Goal: Use online tool/utility: Utilize a website feature to perform a specific function

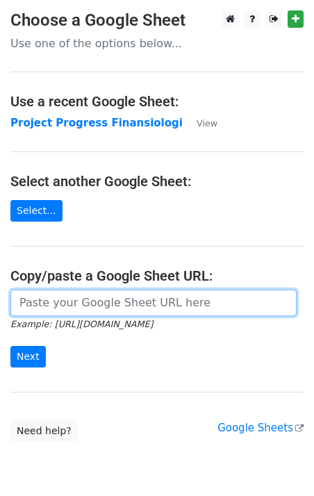
click at [114, 305] on input "url" at bounding box center [153, 303] width 286 height 26
paste input "https://docs.google.com/spreadsheets/d/1XTc2nlsIwzFWsRWZVGLAn0C-aV0rlliZWl_M4oK…"
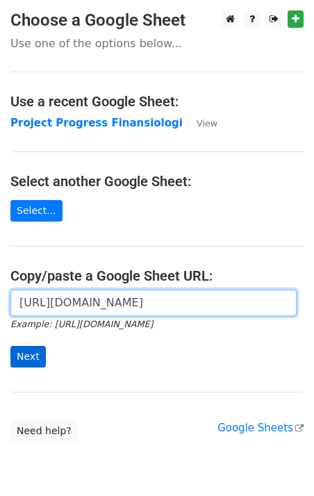
type input "https://docs.google.com/spreadsheets/d/1XTc2nlsIwzFWsRWZVGLAn0C-aV0rlliZWl_M4oK…"
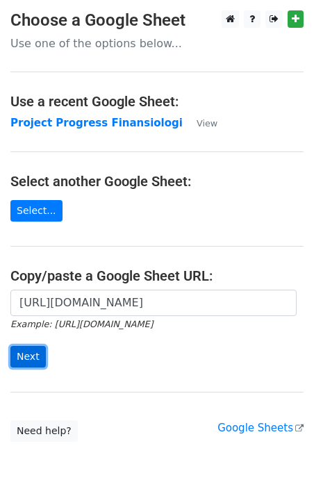
click at [35, 358] on input "Next" at bounding box center [27, 357] width 35 height 22
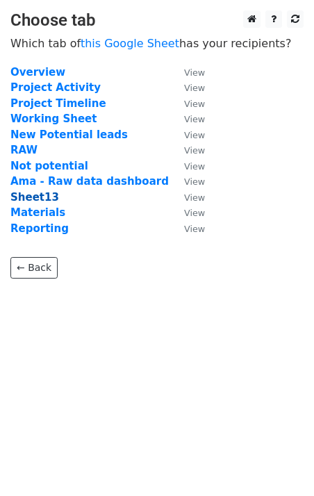
click at [26, 199] on strong "Sheet13" at bounding box center [34, 197] width 49 height 13
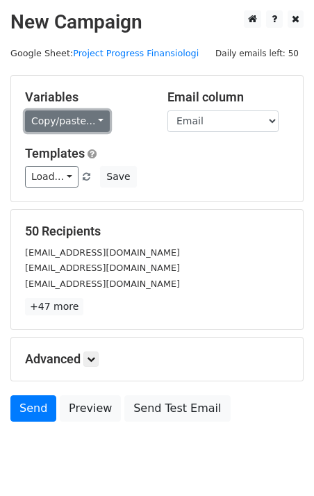
click at [89, 124] on link "Copy/paste..." at bounding box center [67, 121] width 85 height 22
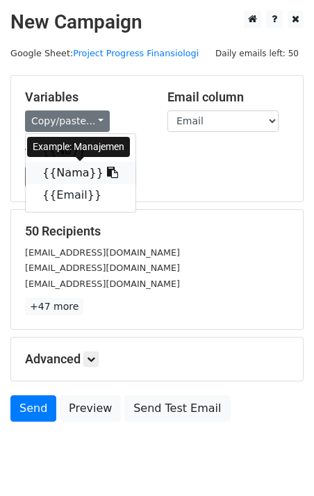
click at [107, 175] on icon at bounding box center [112, 172] width 11 height 11
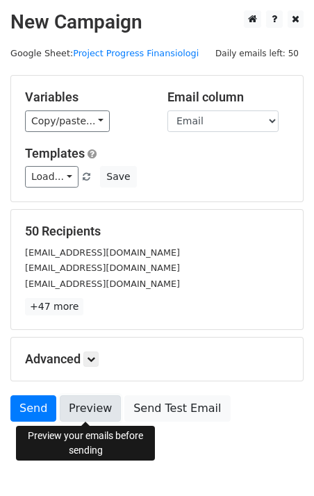
click at [90, 415] on link "Preview" at bounding box center [90, 408] width 61 height 26
